Goal: Task Accomplishment & Management: Use online tool/utility

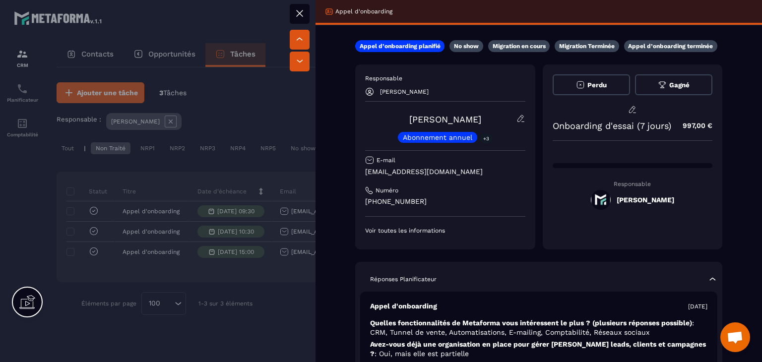
click at [294, 123] on div at bounding box center [381, 181] width 762 height 362
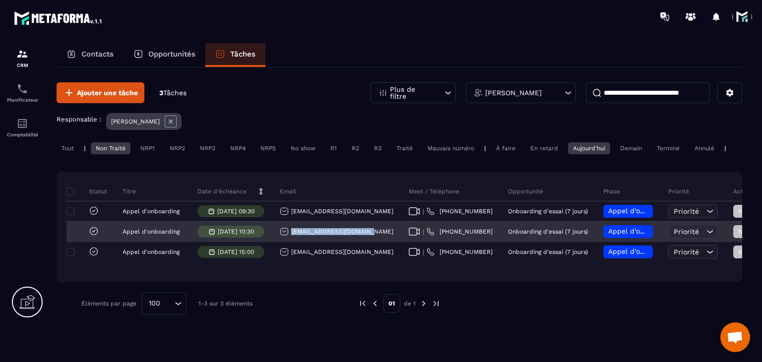
drag, startPoint x: 375, startPoint y: 235, endPoint x: 284, endPoint y: 237, distance: 90.9
click at [284, 237] on div "[EMAIL_ADDRESS][DOMAIN_NAME]" at bounding box center [337, 232] width 129 height 20
copy p "[EMAIL_ADDRESS][DOMAIN_NAME]"
click at [409, 236] on icon at bounding box center [414, 232] width 11 height 8
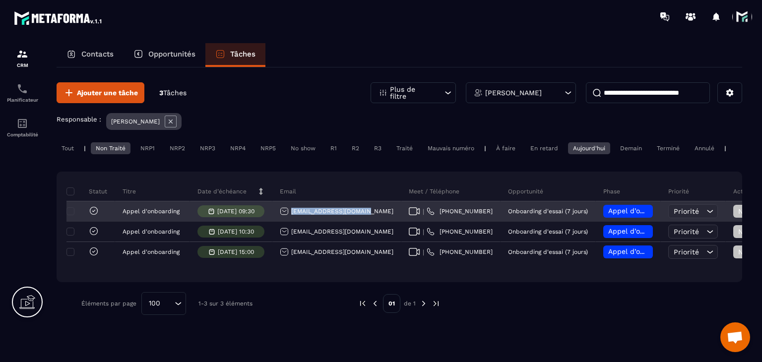
drag, startPoint x: 359, startPoint y: 218, endPoint x: 289, endPoint y: 221, distance: 70.5
click at [289, 221] on div "[EMAIL_ADDRESS][DOMAIN_NAME]" at bounding box center [337, 212] width 129 height 20
copy p "[EMAIL_ADDRESS][DOMAIN_NAME]"
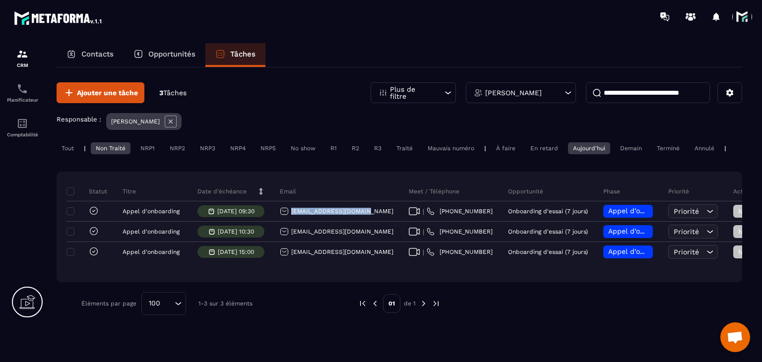
copy p "[EMAIL_ADDRESS][DOMAIN_NAME]"
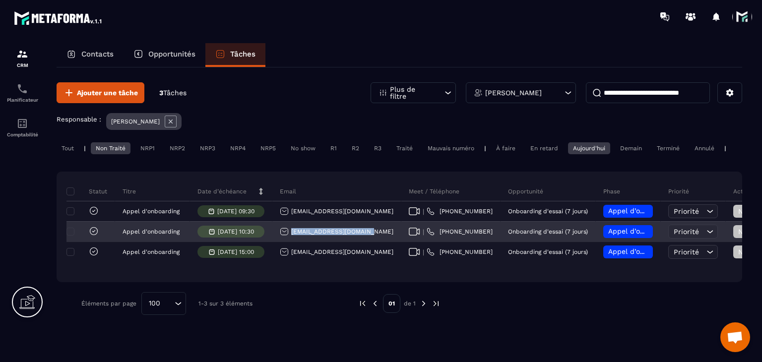
drag, startPoint x: 369, startPoint y: 239, endPoint x: 288, endPoint y: 240, distance: 81.4
click at [288, 240] on div "[EMAIL_ADDRESS][DOMAIN_NAME]" at bounding box center [337, 232] width 129 height 20
copy p "[EMAIL_ADDRESS][DOMAIN_NAME]"
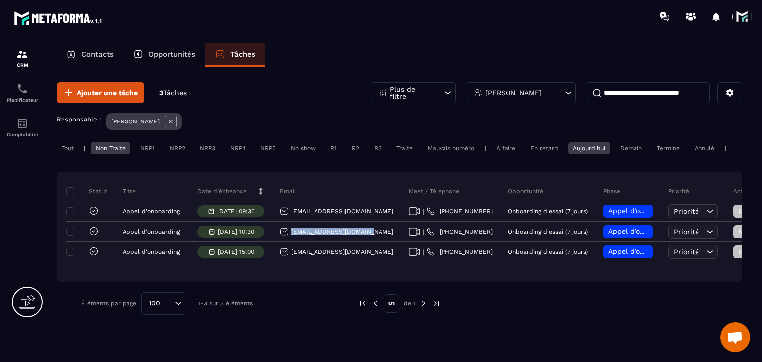
copy p "[EMAIL_ADDRESS][DOMAIN_NAME]"
